Goal: Navigation & Orientation: Find specific page/section

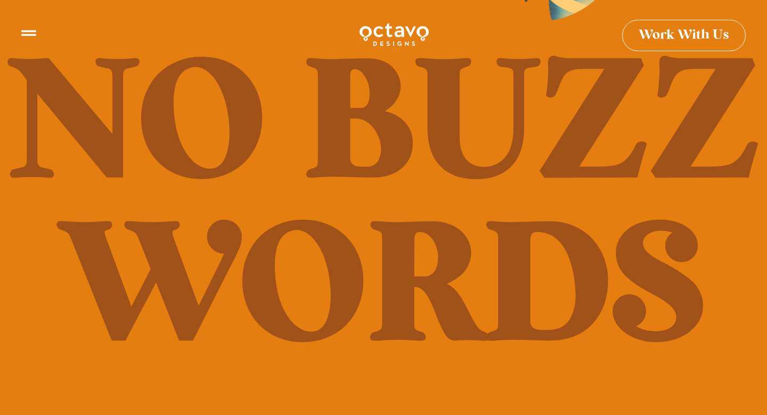
click at [677, 33] on span "Work With Us" at bounding box center [684, 31] width 91 height 13
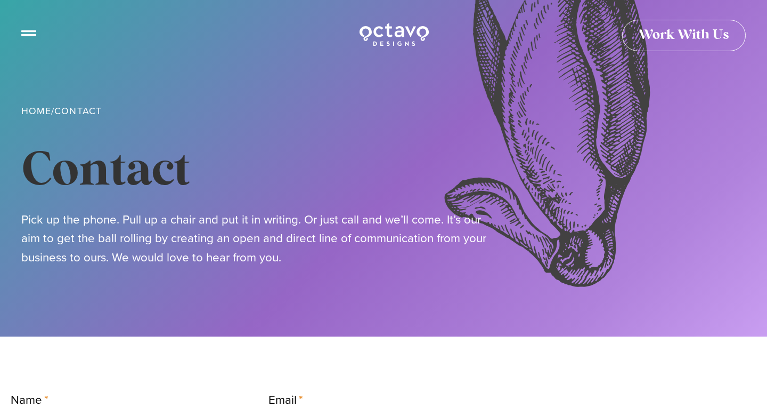
click at [31, 27] on icon at bounding box center [28, 28] width 15 height 15
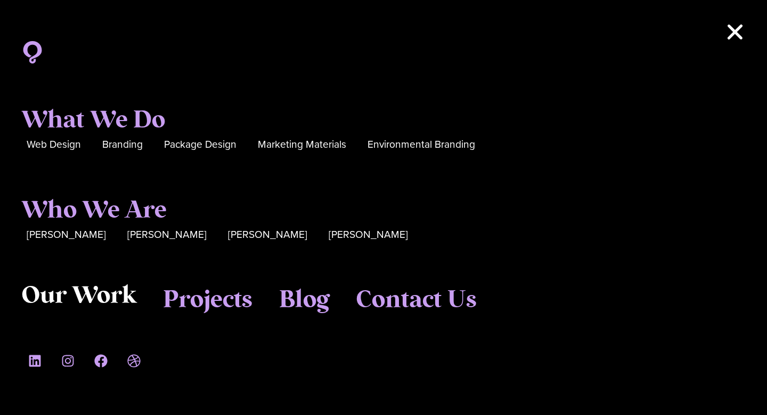
click at [69, 295] on span "Our Work" at bounding box center [78, 295] width 115 height 29
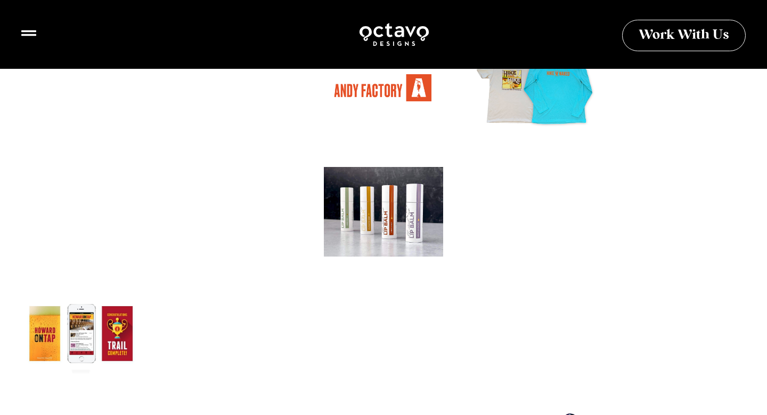
scroll to position [823, 0]
